Goal: Information Seeking & Learning: Learn about a topic

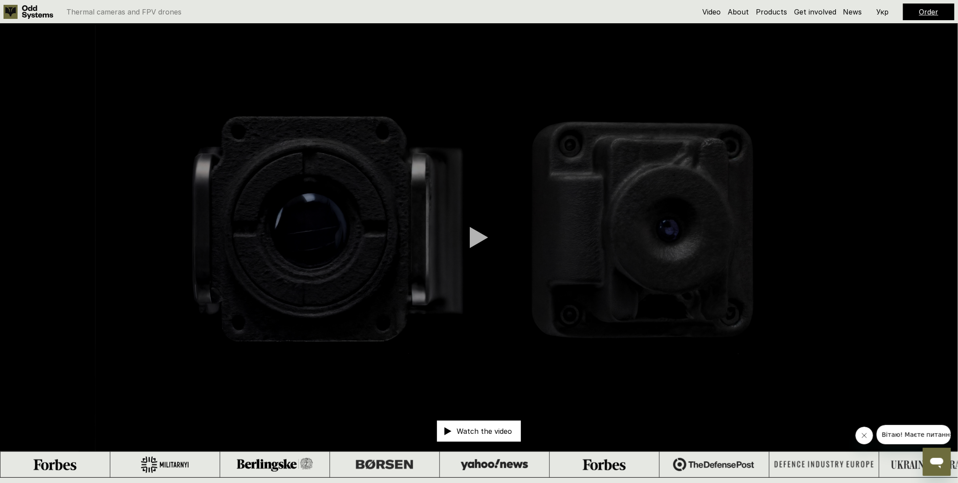
click at [496, 235] on video at bounding box center [479, 238] width 958 height 428
click at [491, 235] on video at bounding box center [479, 238] width 958 height 428
click at [483, 239] on div at bounding box center [479, 238] width 18 height 22
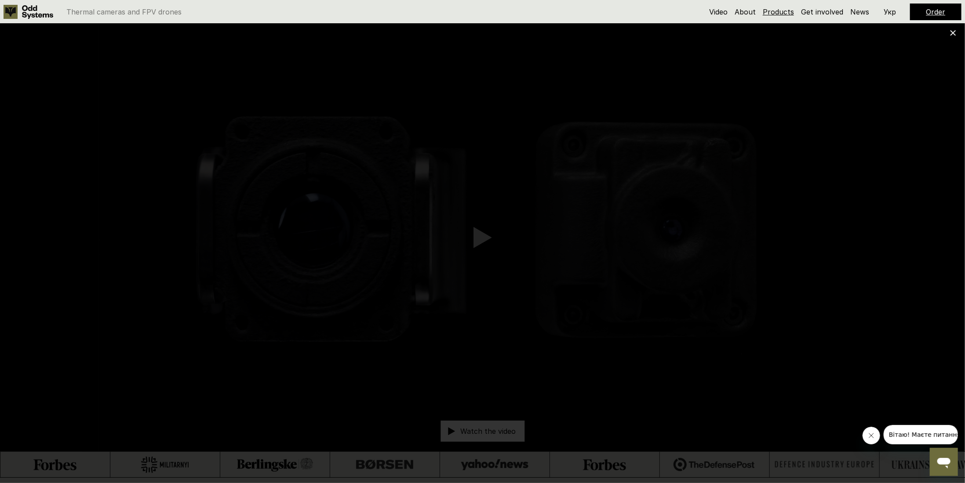
click at [778, 10] on link "Products" at bounding box center [778, 11] width 31 height 9
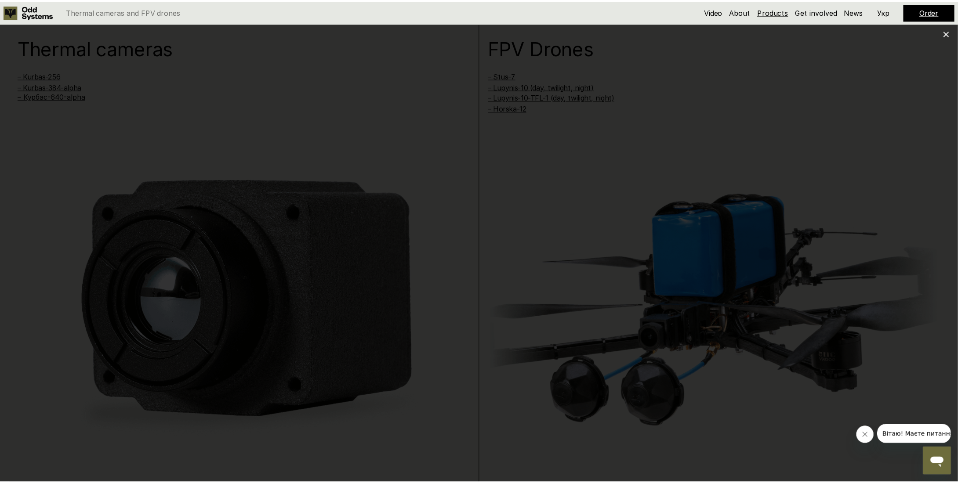
scroll to position [962, 0]
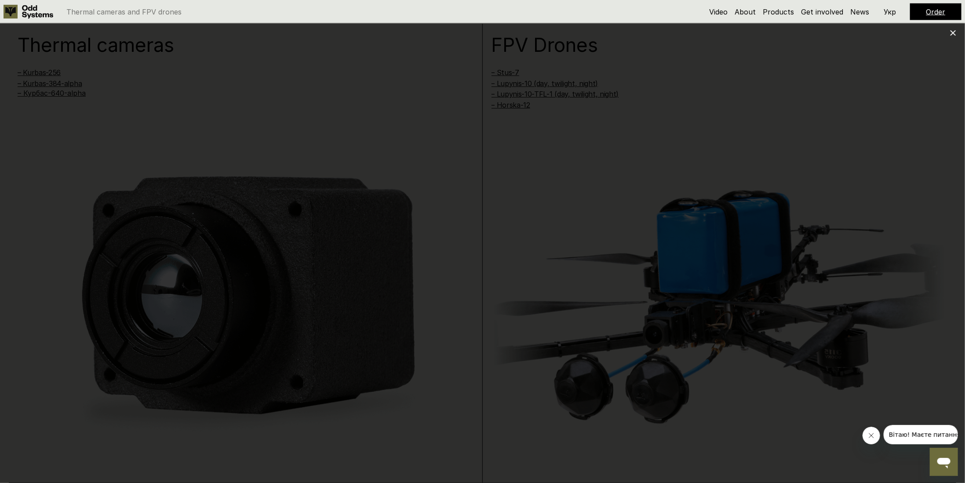
click at [955, 34] on use at bounding box center [953, 33] width 6 height 6
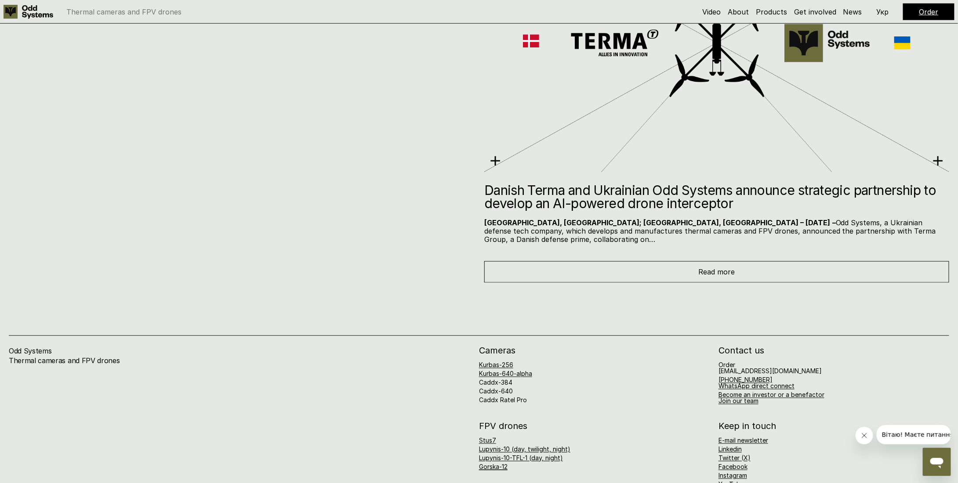
scroll to position [5607, 0]
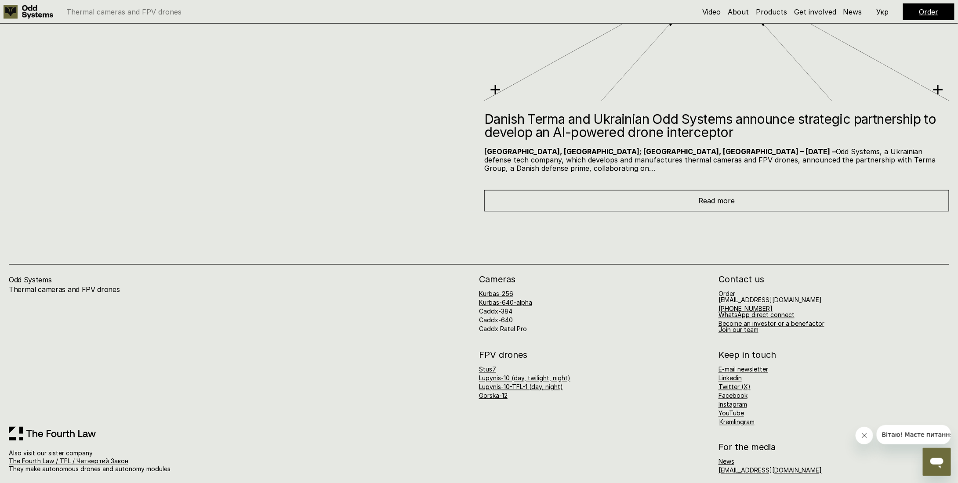
click at [477, 359] on div "Odd Systems Thermal cameras and FPV drones" at bounding box center [244, 352] width 470 height 152
click at [484, 366] on link "Stus7" at bounding box center [487, 369] width 17 height 7
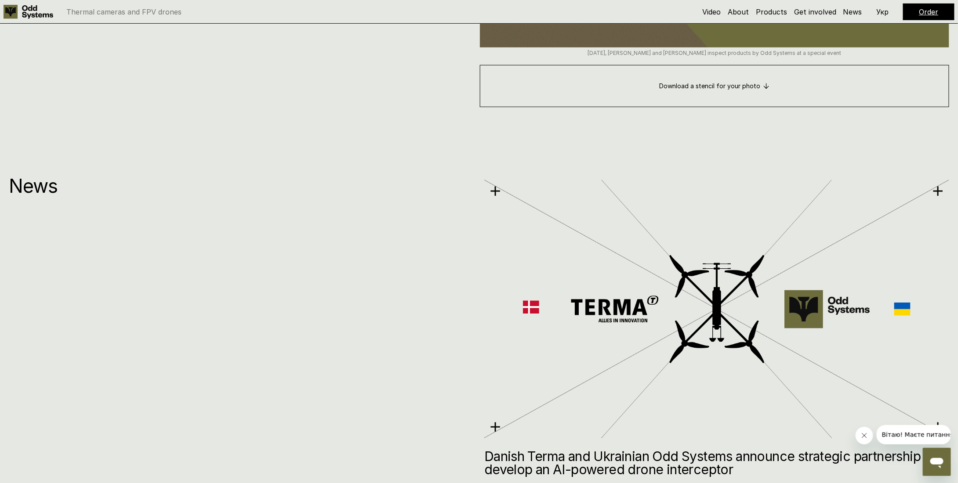
scroll to position [5607, 0]
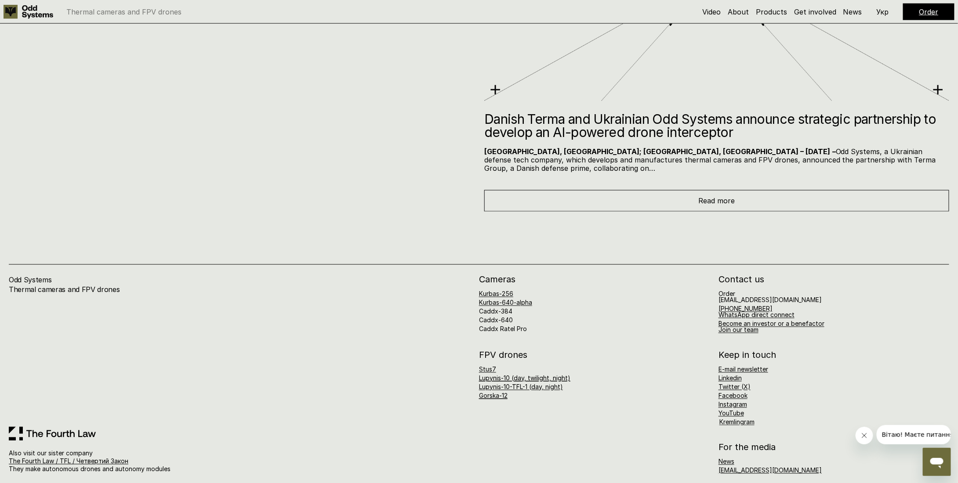
click at [561, 375] on link "Lupynis-10 (day, twilight, night)" at bounding box center [524, 378] width 91 height 7
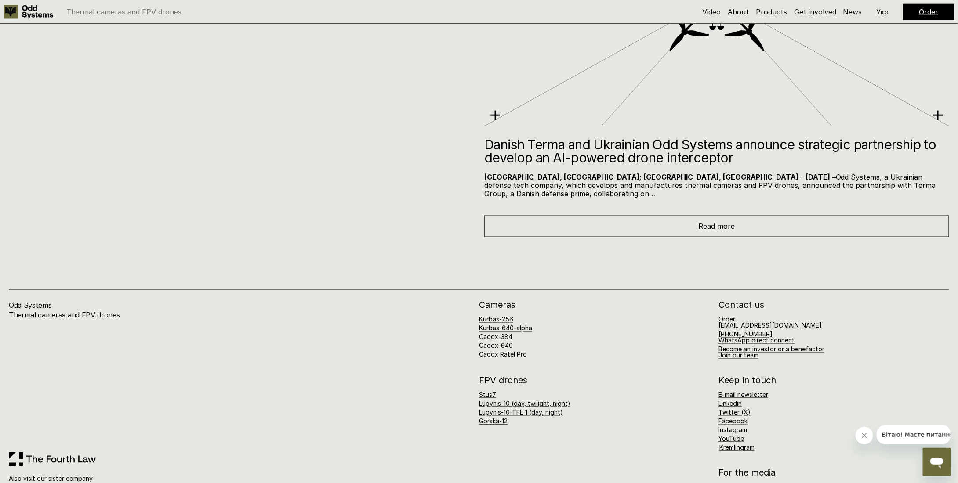
scroll to position [5607, 0]
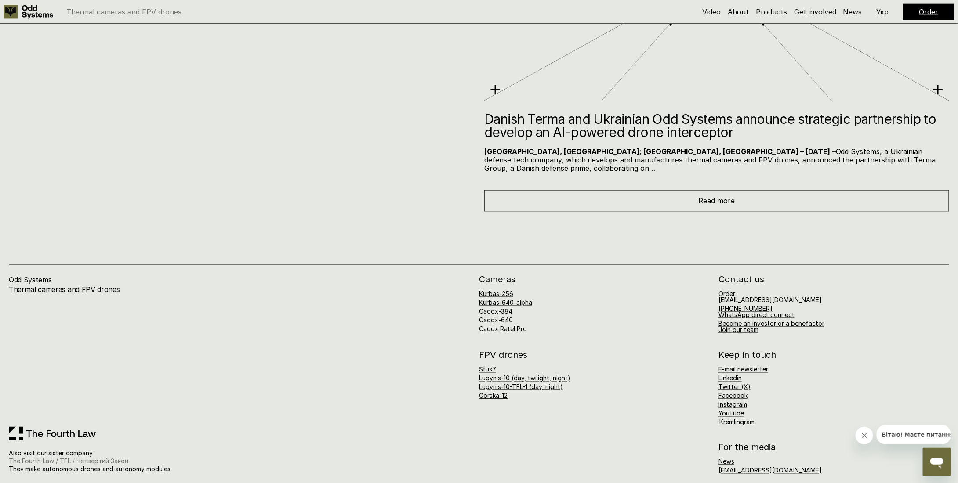
click at [79, 458] on link "The Fourth Law / TFL / Четвертий Закон" at bounding box center [69, 461] width 120 height 7
